Goal: Download file/media

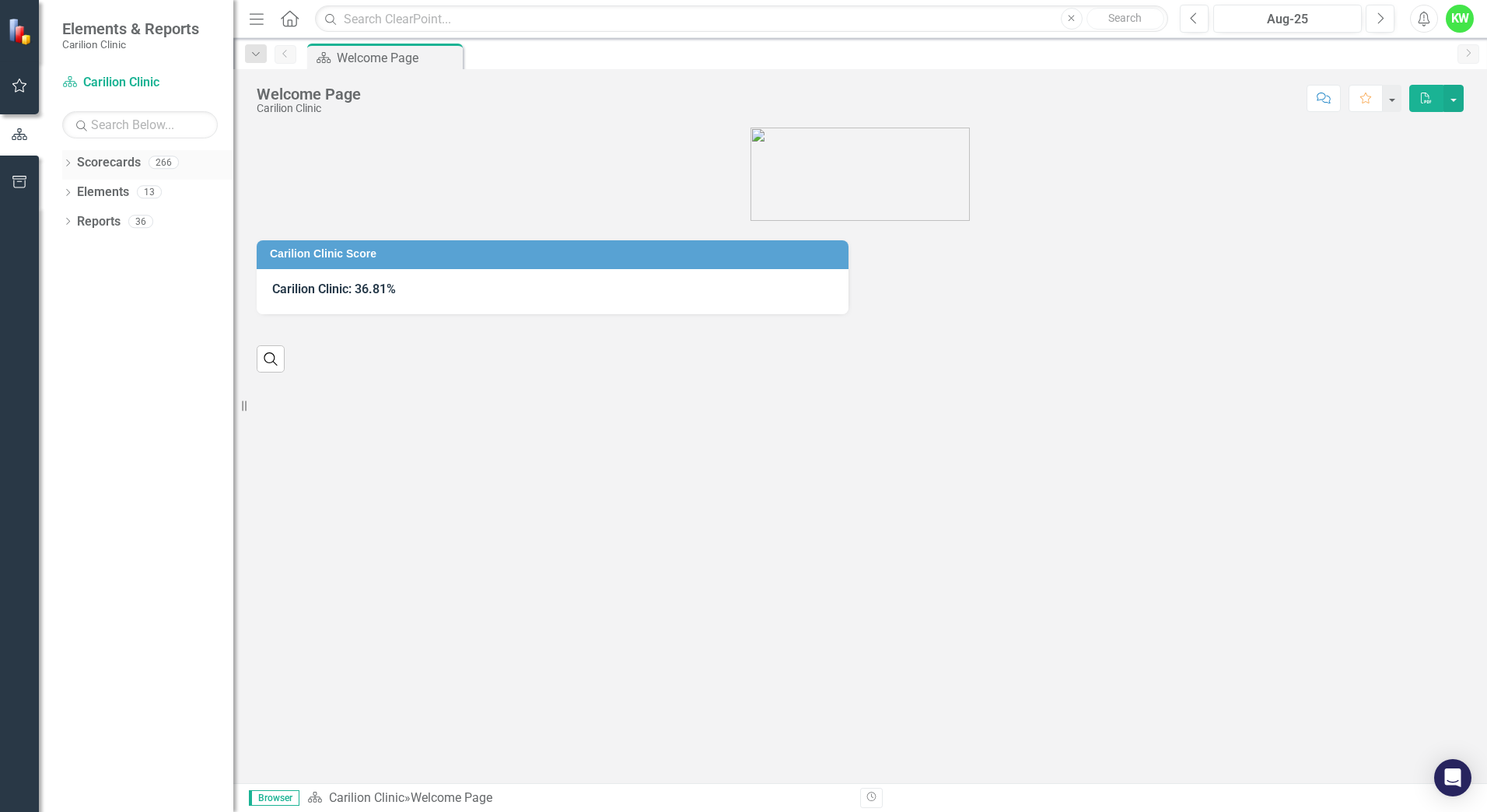
click at [70, 163] on icon at bounding box center [67, 163] width 4 height 7
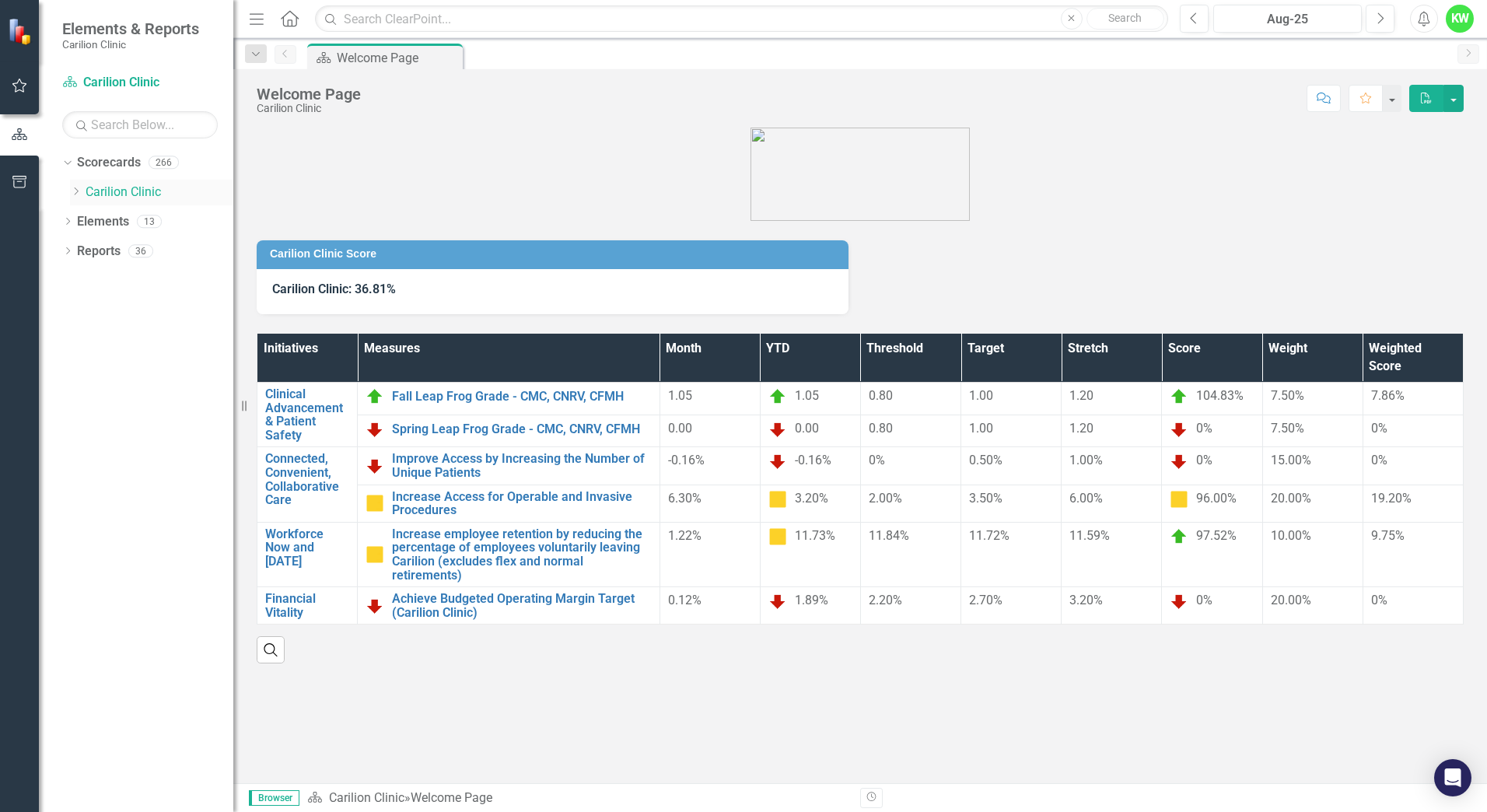
click at [74, 194] on icon "Dropdown" at bounding box center [75, 191] width 11 height 10
click at [95, 218] on icon "Dropdown" at bounding box center [91, 221] width 11 height 10
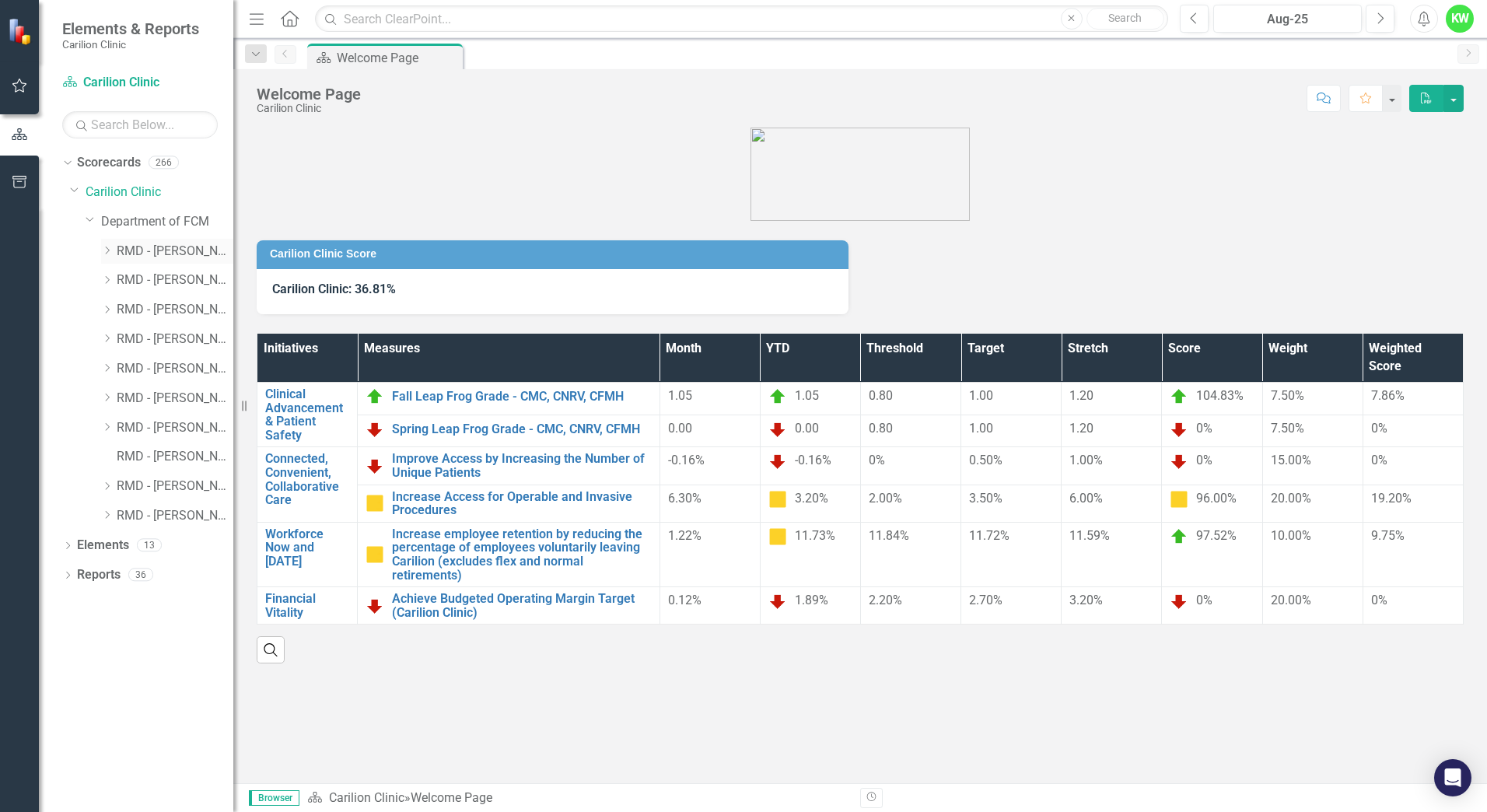
click at [105, 251] on icon "Dropdown" at bounding box center [106, 251] width 11 height 10
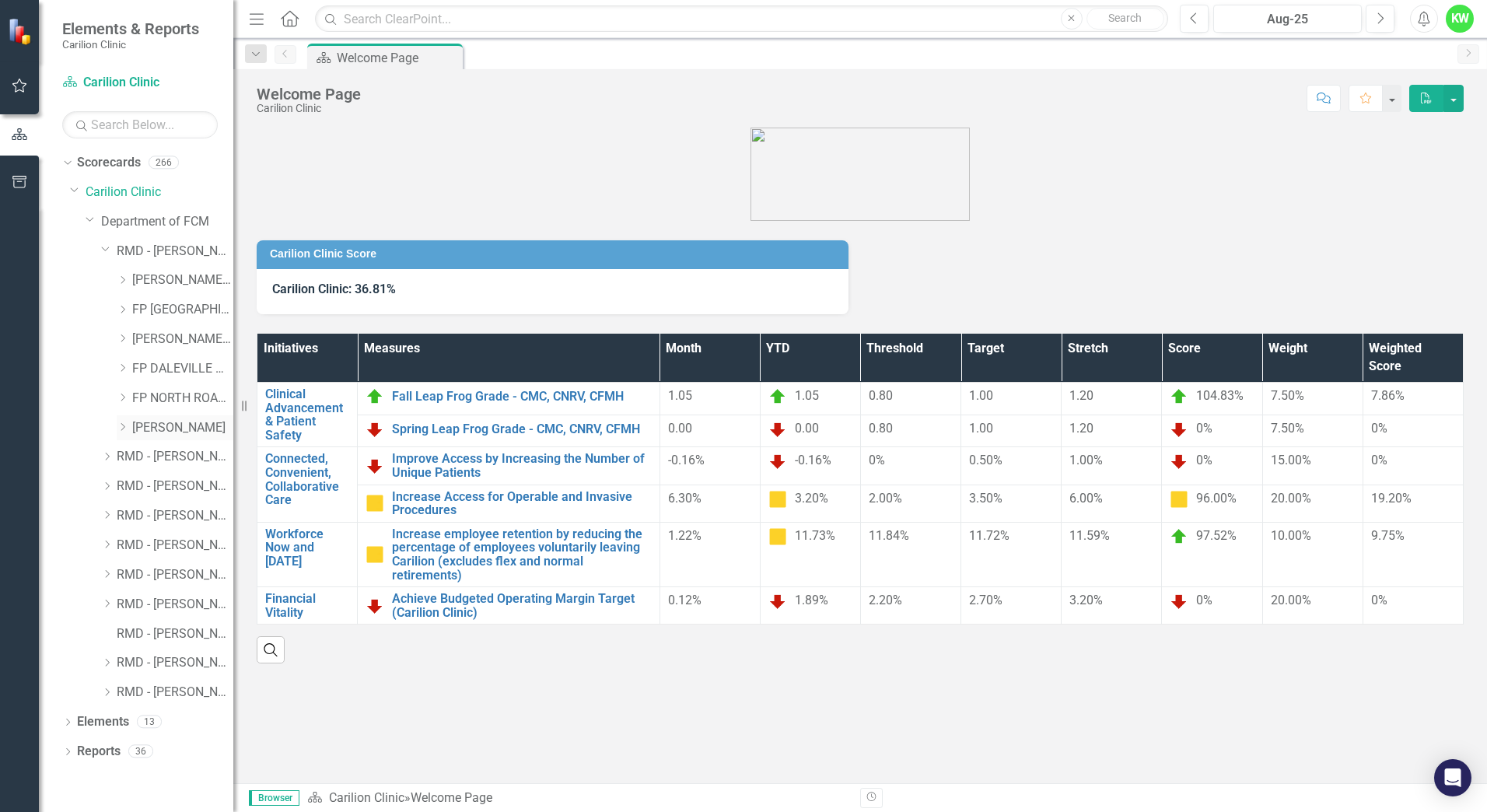
click at [153, 431] on link "[PERSON_NAME]" at bounding box center [182, 428] width 101 height 18
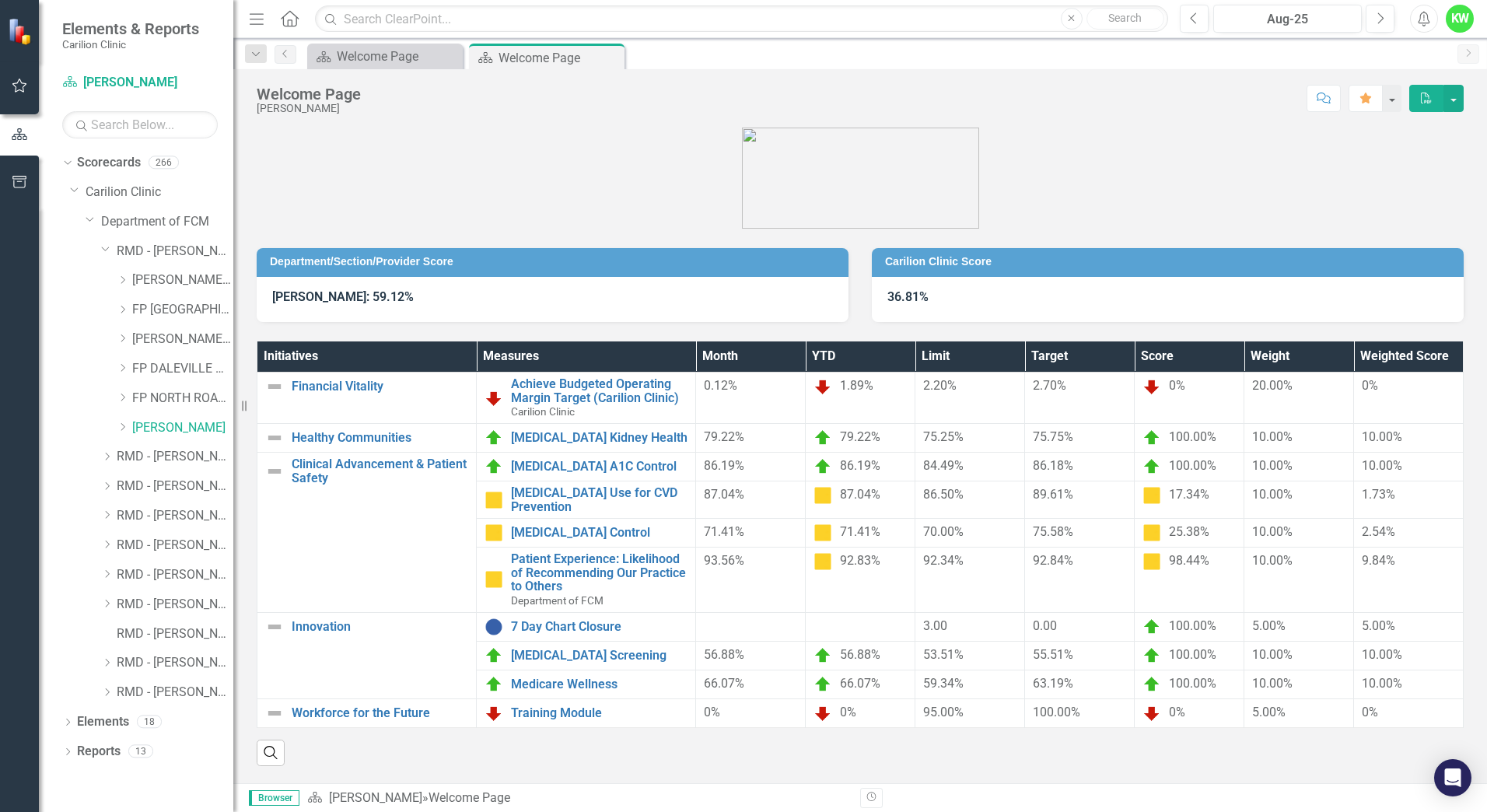
click at [1427, 101] on icon "PDF" at bounding box center [1427, 98] width 14 height 11
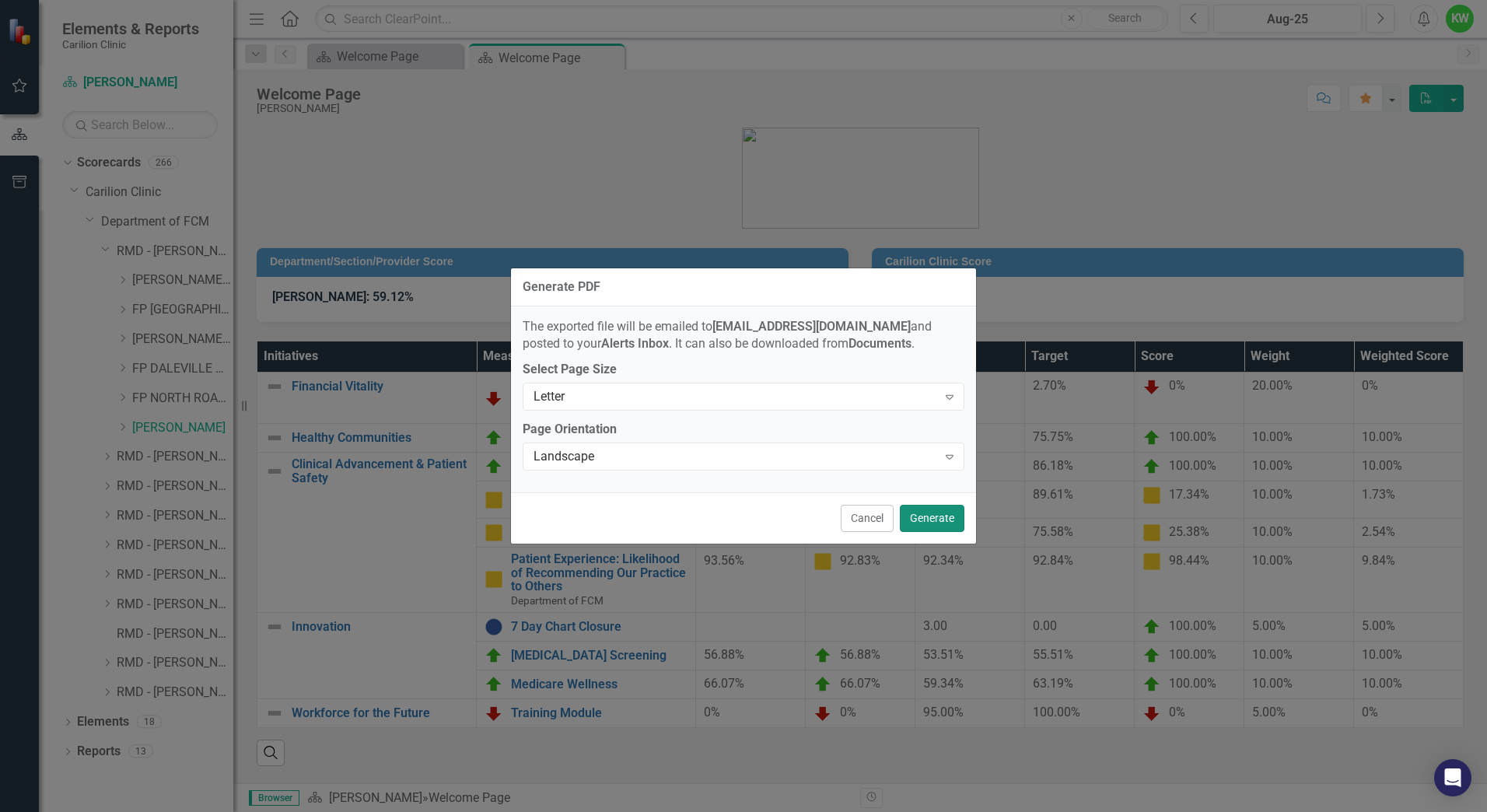
click at [926, 519] on button "Generate" at bounding box center [932, 518] width 65 height 27
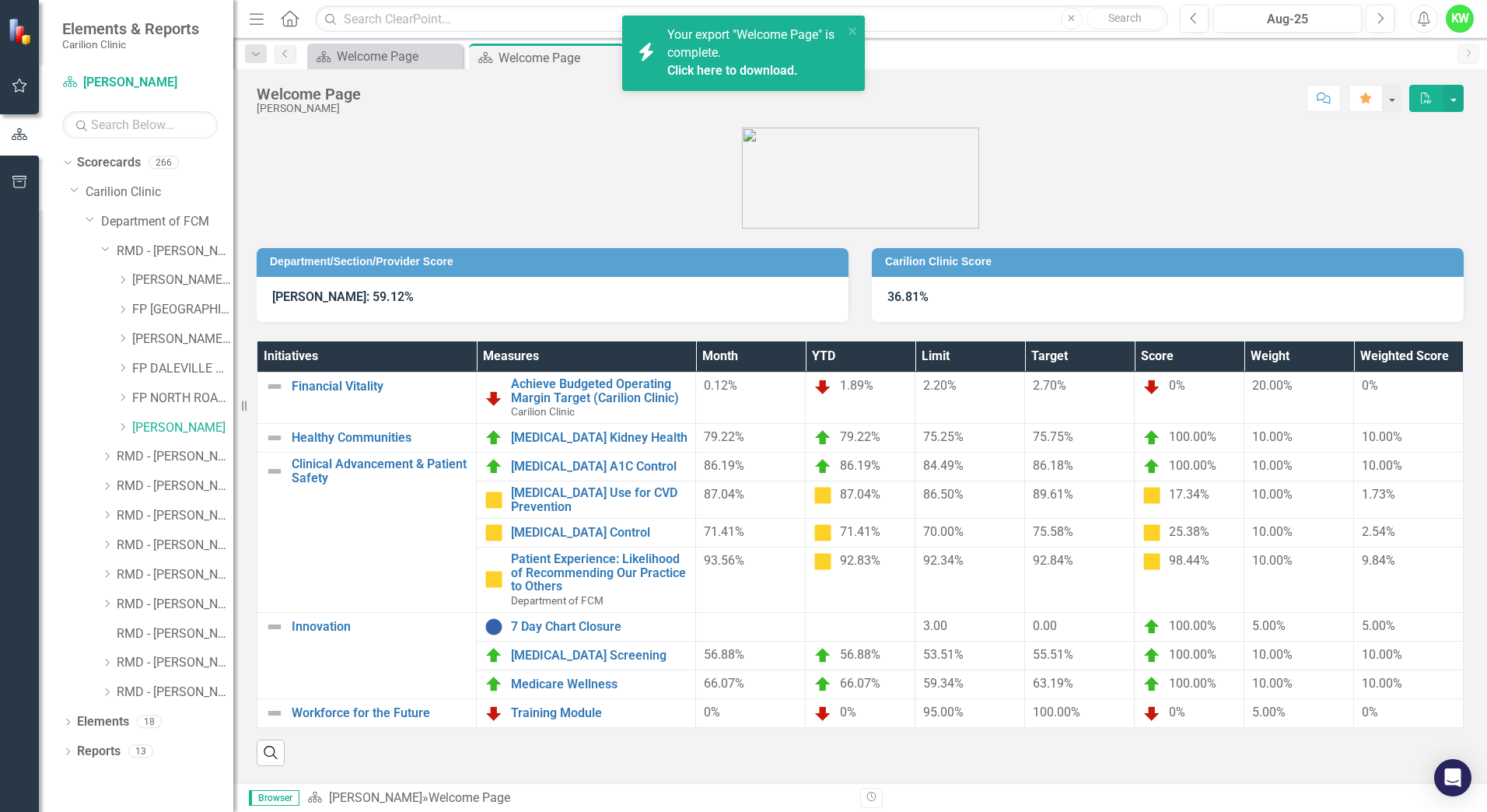
click at [707, 71] on link "Click here to download." at bounding box center [733, 70] width 131 height 15
